Goal: Find specific page/section: Find specific page/section

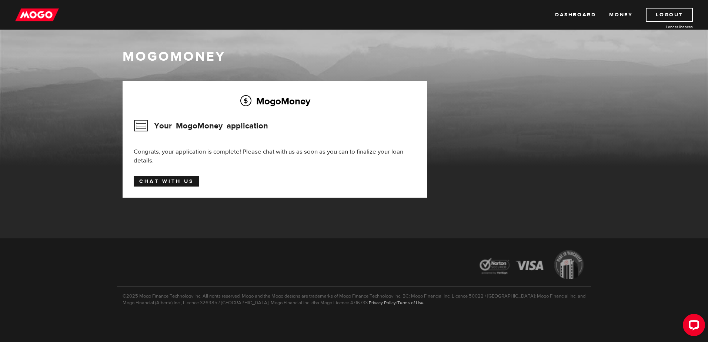
click at [170, 184] on link "Chat with us" at bounding box center [167, 181] width 66 height 10
click at [578, 19] on link "Dashboard" at bounding box center [575, 15] width 41 height 14
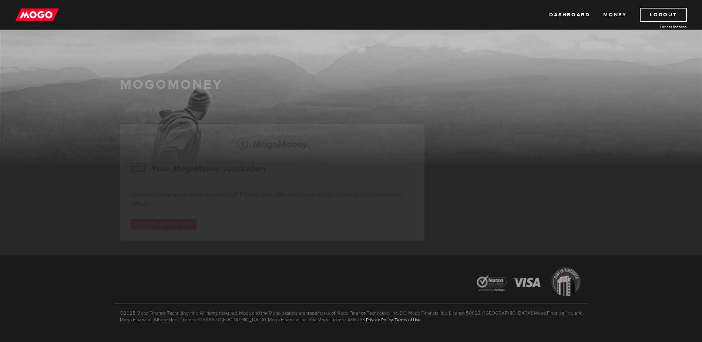
click at [619, 15] on link "Money" at bounding box center [614, 15] width 23 height 14
